Goal: Task Accomplishment & Management: Manage account settings

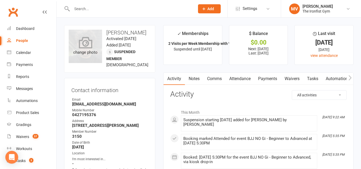
scroll to position [76, 0]
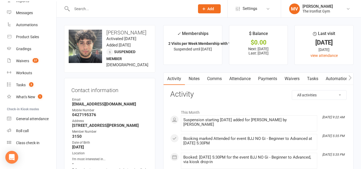
click at [93, 8] on input "text" at bounding box center [130, 8] width 121 height 7
paste input "[PERSON_NAME]"
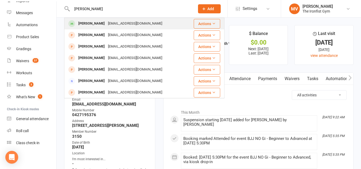
type input "[PERSON_NAME]"
click at [89, 24] on div "[PERSON_NAME]" at bounding box center [92, 24] width 30 height 8
click at [0, 0] on div "Loading" at bounding box center [0, 0] width 0 height 0
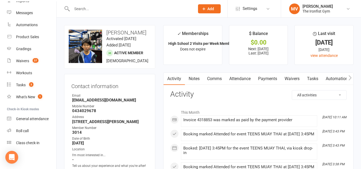
click at [271, 77] on link "Payments" at bounding box center [267, 79] width 26 height 12
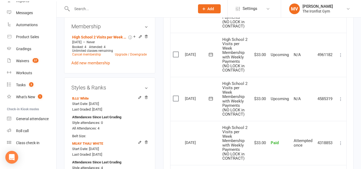
scroll to position [240, 0]
click at [341, 101] on icon at bounding box center [340, 98] width 5 height 5
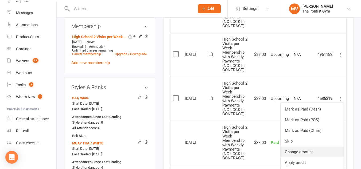
click at [312, 153] on link "Change amount" at bounding box center [311, 152] width 63 height 11
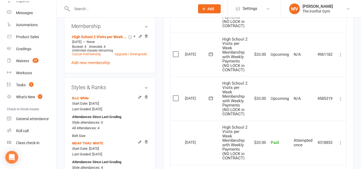
click at [341, 101] on icon at bounding box center [340, 98] width 5 height 5
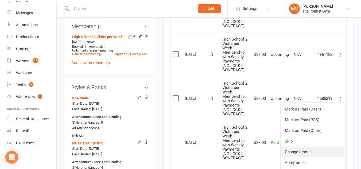
click at [304, 154] on link "Change amount" at bounding box center [311, 152] width 63 height 11
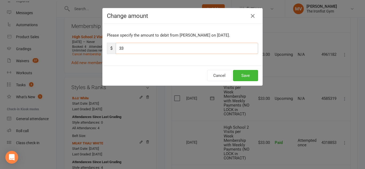
drag, startPoint x: 132, startPoint y: 49, endPoint x: 113, endPoint y: 48, distance: 19.0
click at [113, 48] on div "$ 33" at bounding box center [182, 48] width 151 height 11
type input "39"
click at [242, 76] on button "Save" at bounding box center [245, 75] width 25 height 11
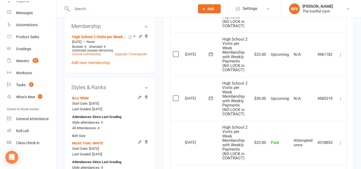
click at [340, 57] on icon at bounding box center [340, 54] width 5 height 5
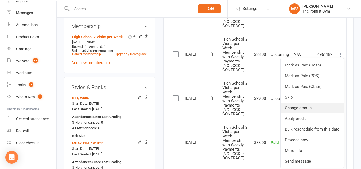
click at [311, 112] on link "Change amount" at bounding box center [311, 108] width 63 height 11
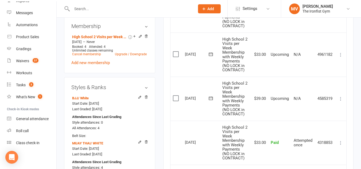
click at [342, 57] on icon at bounding box center [340, 54] width 5 height 5
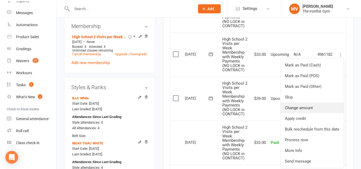
click at [316, 109] on link "Change amount" at bounding box center [311, 108] width 63 height 11
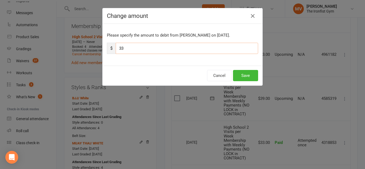
drag, startPoint x: 138, startPoint y: 48, endPoint x: 117, endPoint y: 50, distance: 21.2
click at [118, 50] on input "33" at bounding box center [187, 48] width 142 height 11
type input "39"
click at [244, 76] on button "Save" at bounding box center [245, 75] width 25 height 11
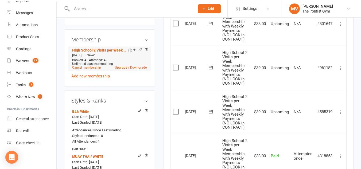
scroll to position [214, 0]
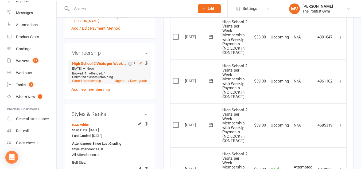
click at [140, 65] on icon at bounding box center [140, 63] width 4 height 4
click at [0, 0] on div "Loading" at bounding box center [0, 0] width 0 height 0
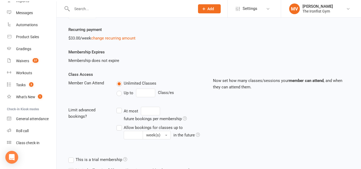
scroll to position [80, 0]
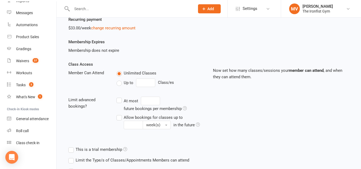
click at [121, 84] on label "Up to" at bounding box center [124, 83] width 17 height 6
click at [120, 80] on input "Up to" at bounding box center [117, 80] width 3 height 0
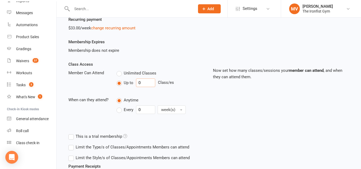
drag, startPoint x: 148, startPoint y: 82, endPoint x: 123, endPoint y: 80, distance: 25.2
click at [123, 80] on div "Up to 0 Class/es" at bounding box center [160, 83] width 88 height 9
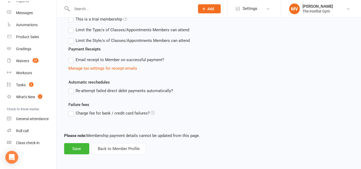
scroll to position [198, 0]
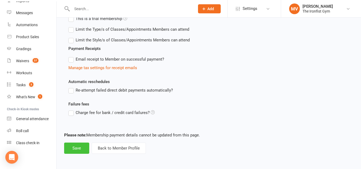
type input "6"
click at [87, 148] on button "Save" at bounding box center [76, 148] width 25 height 11
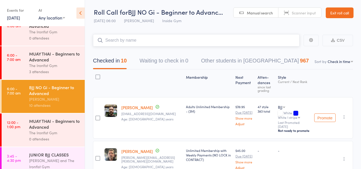
scroll to position [27, 0]
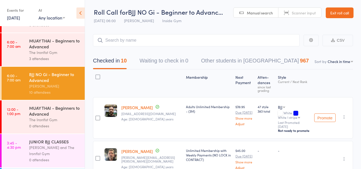
click at [20, 13] on div "Events for" at bounding box center [20, 10] width 26 height 9
click at [18, 17] on link "15 Sep, 2025" at bounding box center [13, 18] width 13 height 6
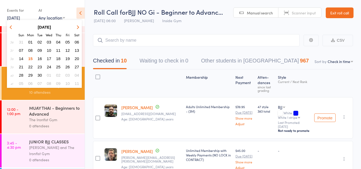
click at [32, 58] on span "15" at bounding box center [30, 58] width 5 height 5
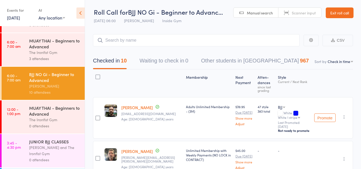
scroll to position [53, 0]
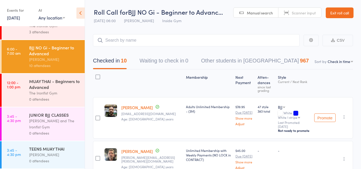
click at [54, 126] on div "Lianne Bell and The Ironfist Gym" at bounding box center [54, 124] width 51 height 12
